Goal: Information Seeking & Learning: Learn about a topic

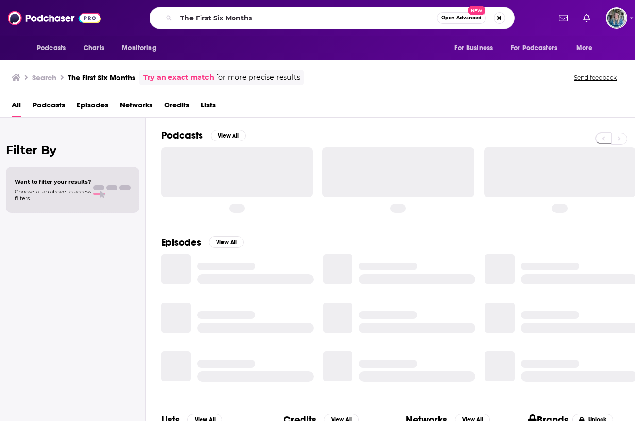
click at [196, 24] on input "The First Six Months" at bounding box center [306, 18] width 261 height 16
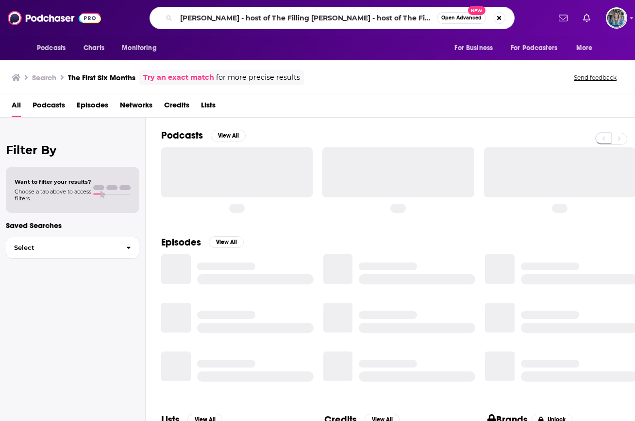
drag, startPoint x: 299, startPoint y: 18, endPoint x: 461, endPoint y: 24, distance: 162.8
click at [461, 24] on div "[PERSON_NAME] - host of The Filling [PERSON_NAME] - host of The Filling Open Ad…" at bounding box center [332, 18] width 365 height 22
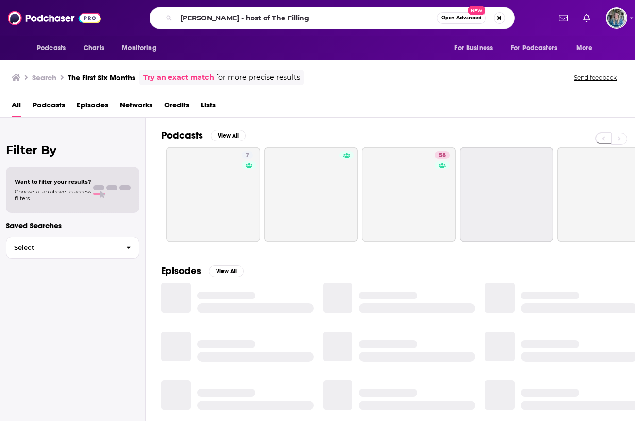
type input "[PERSON_NAME] - host of The Filling"
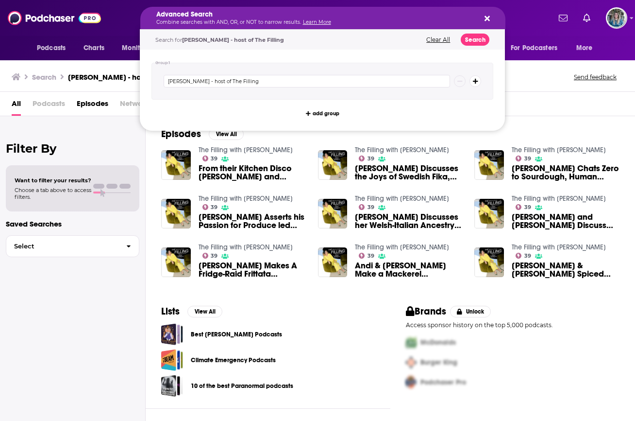
drag, startPoint x: 260, startPoint y: 19, endPoint x: 207, endPoint y: 18, distance: 53.4
drag, startPoint x: 221, startPoint y: 79, endPoint x: 155, endPoint y: 81, distance: 66.1
click at [155, 81] on div "[PERSON_NAME] - host of The Filling" at bounding box center [323, 81] width 342 height 37
type input "The Filling"
click at [470, 43] on button "Search" at bounding box center [475, 40] width 29 height 12
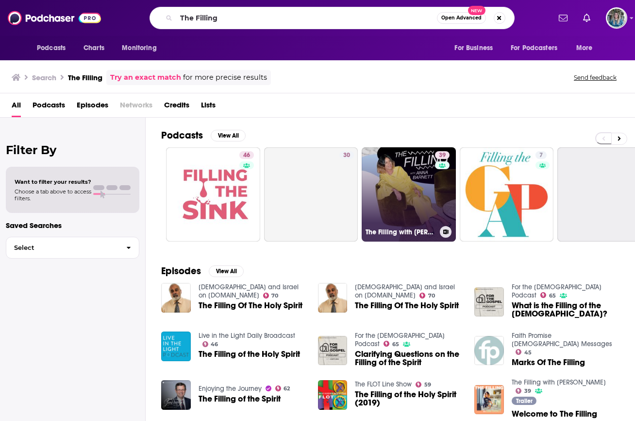
click at [379, 192] on link "39 The Filling with [PERSON_NAME]" at bounding box center [409, 194] width 94 height 94
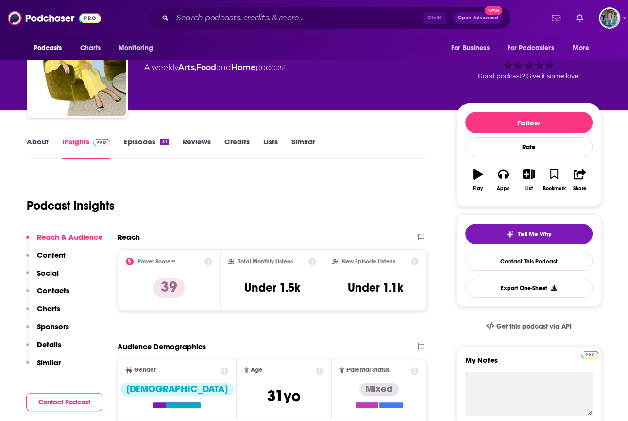
scroll to position [49, 0]
